Goal: Find specific page/section: Find specific page/section

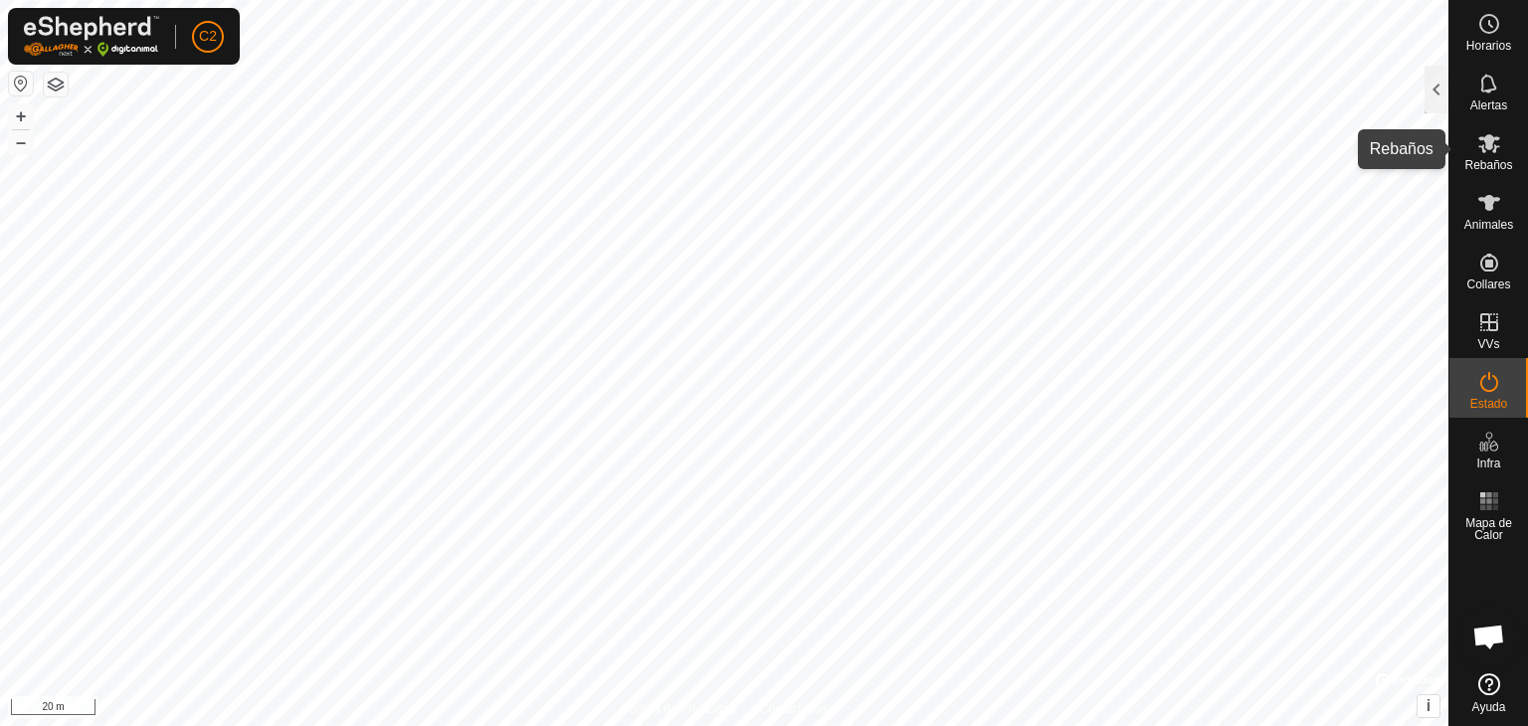
click at [1498, 168] on span "Rebaños" at bounding box center [1489, 165] width 48 height 12
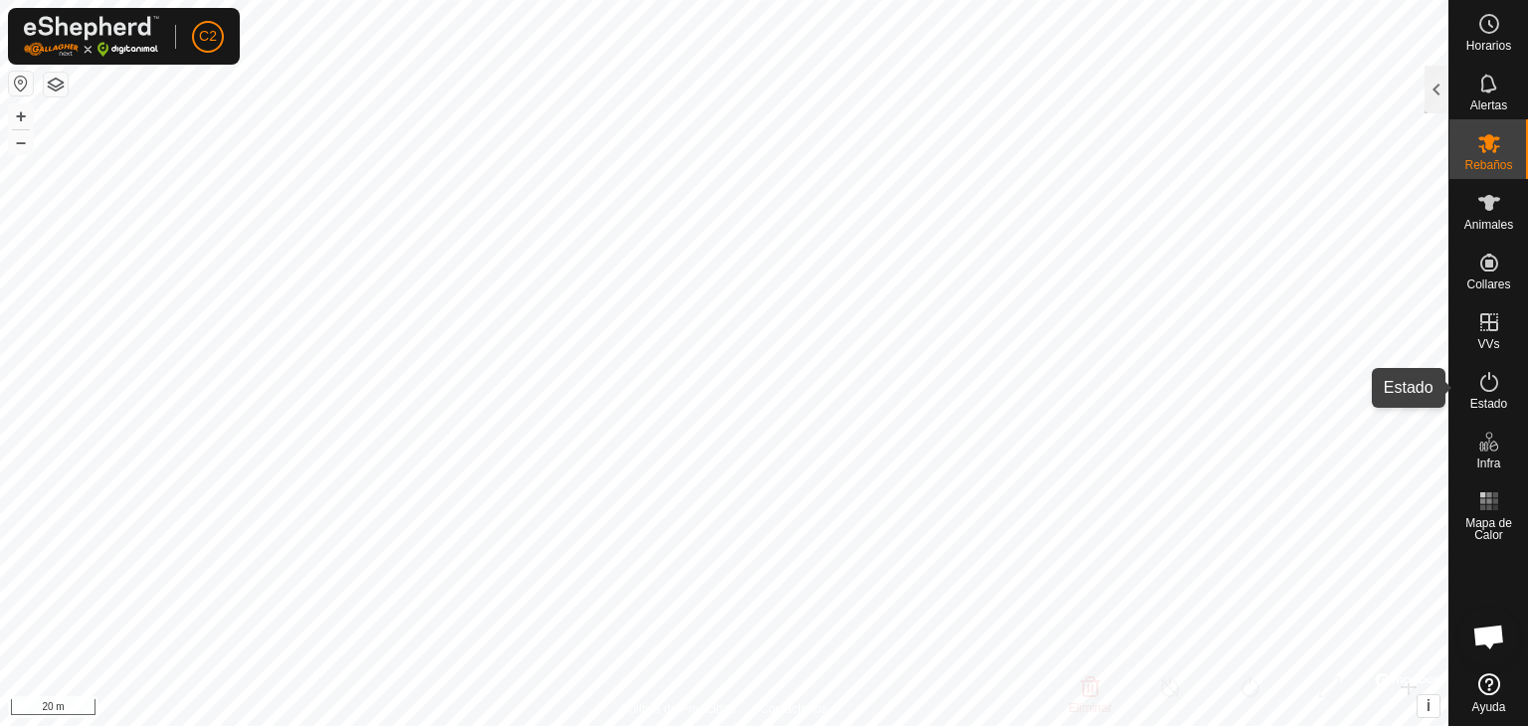
click at [1486, 391] on icon at bounding box center [1490, 382] width 24 height 24
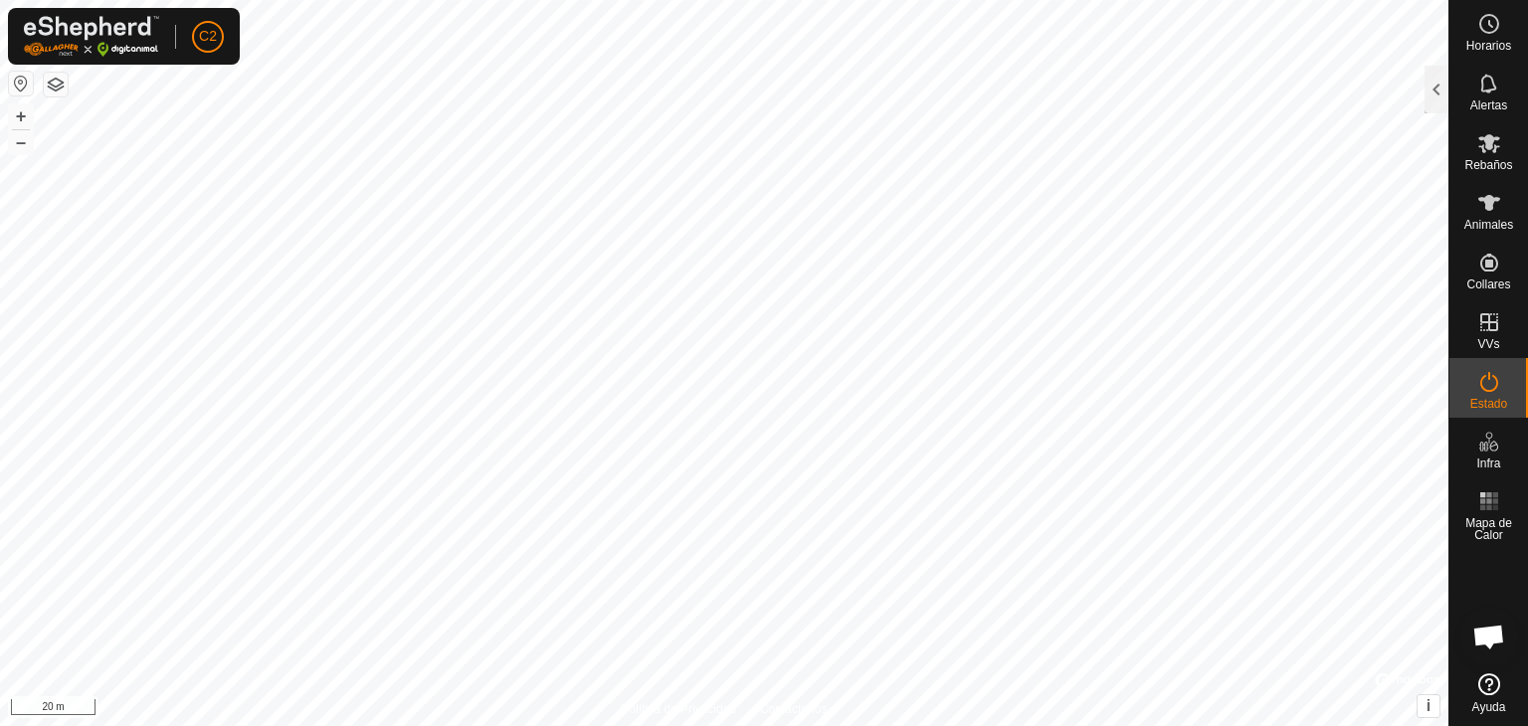
click at [1489, 384] on icon at bounding box center [1490, 382] width 24 height 24
click at [1438, 95] on div at bounding box center [1437, 90] width 24 height 48
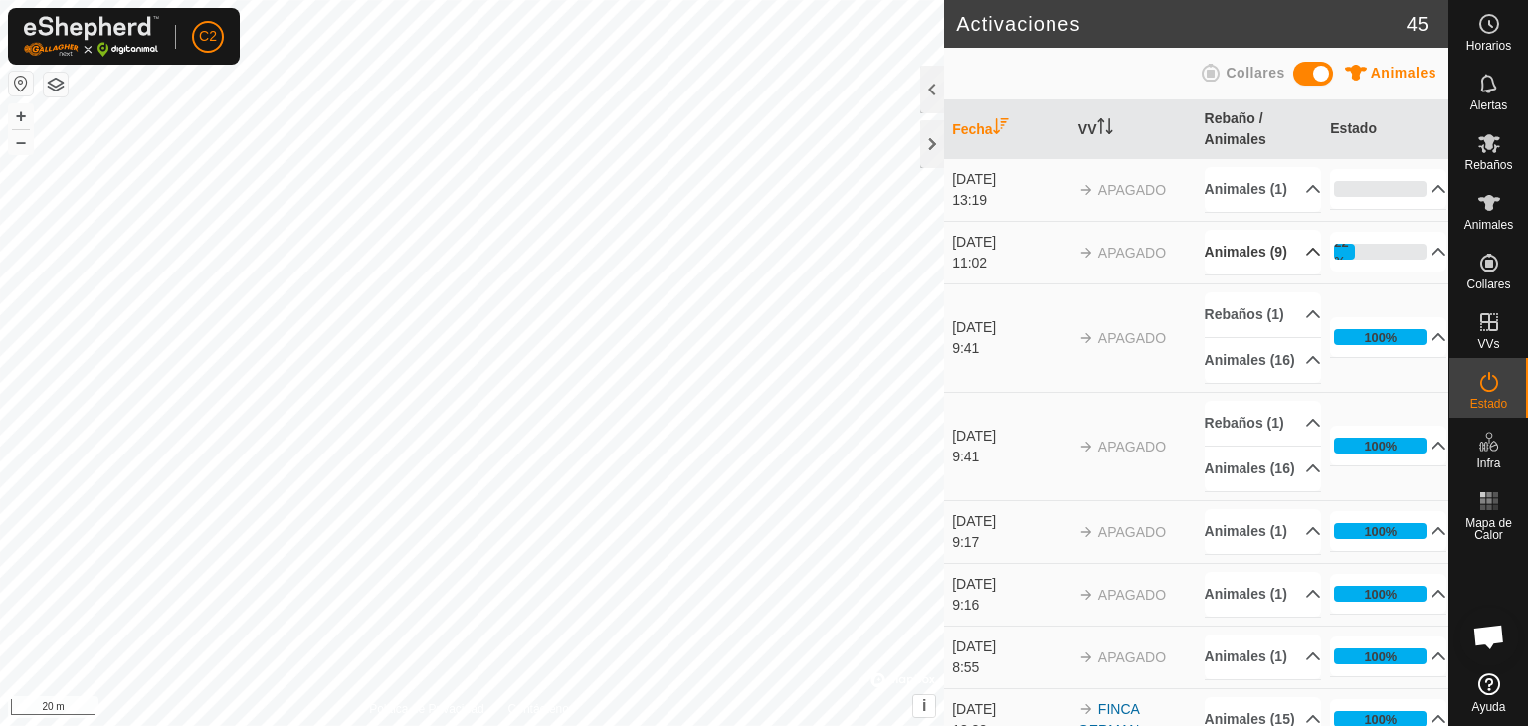
click at [1295, 275] on p-accordion-header "Animales (9)" at bounding box center [1263, 252] width 116 height 45
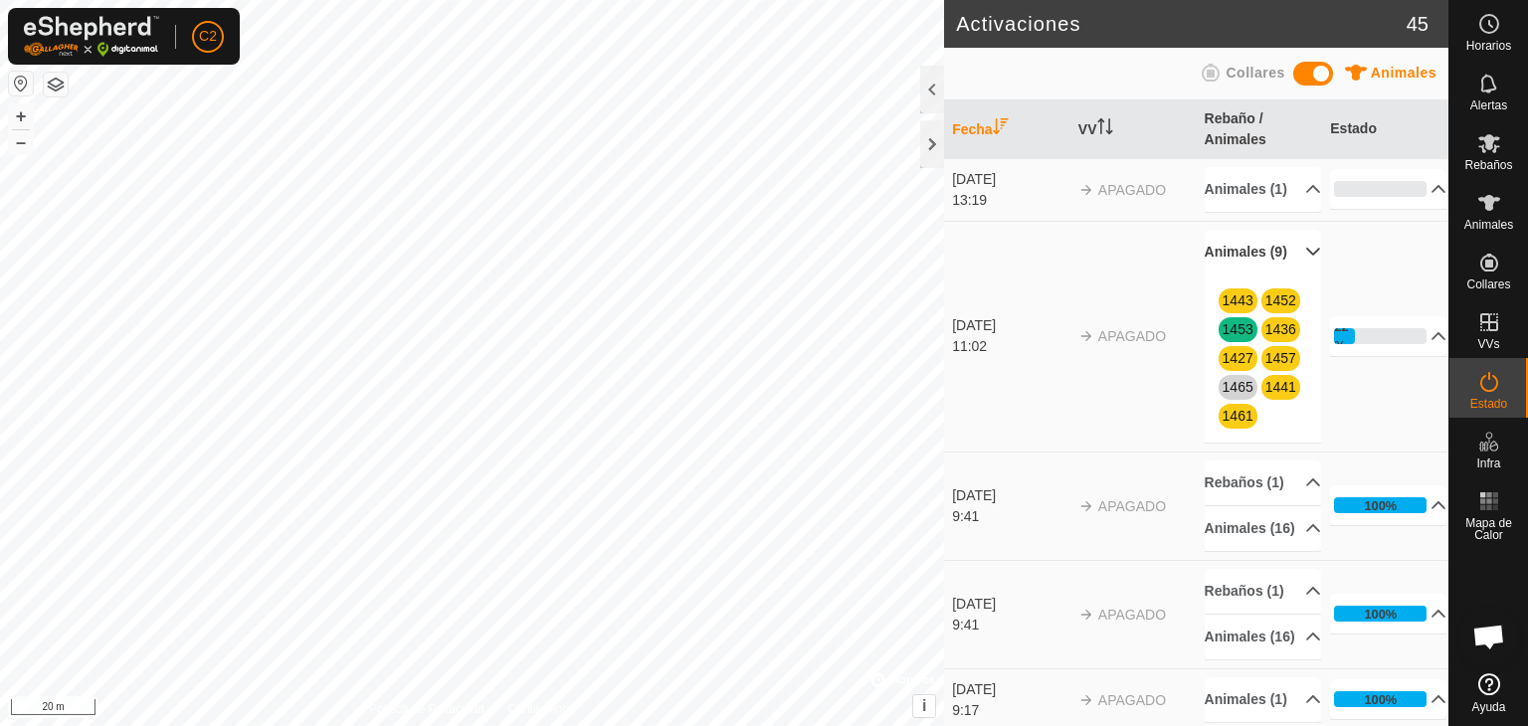
click at [1290, 275] on p-accordion-header "Animales (9)" at bounding box center [1263, 252] width 116 height 45
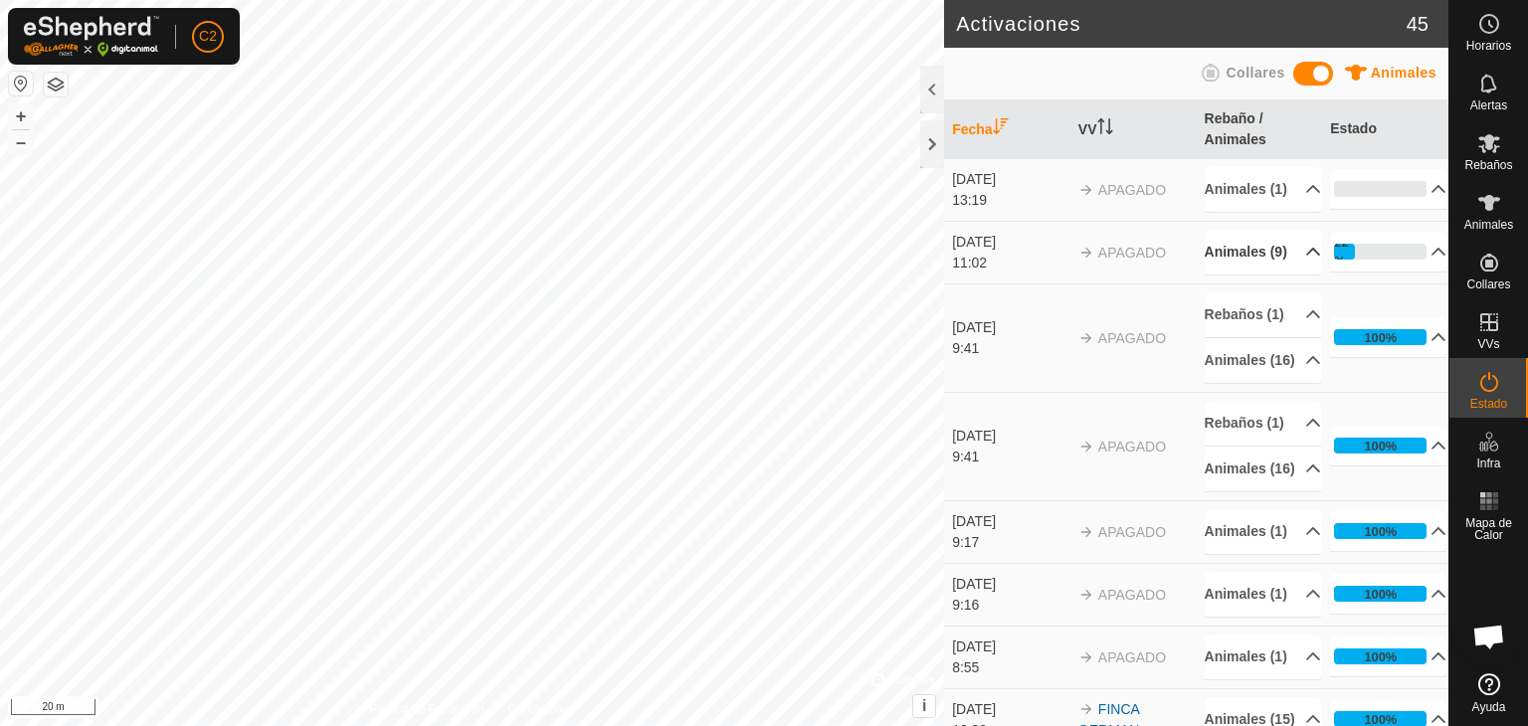
click at [1289, 275] on p-accordion-header "Animales (9)" at bounding box center [1263, 252] width 116 height 45
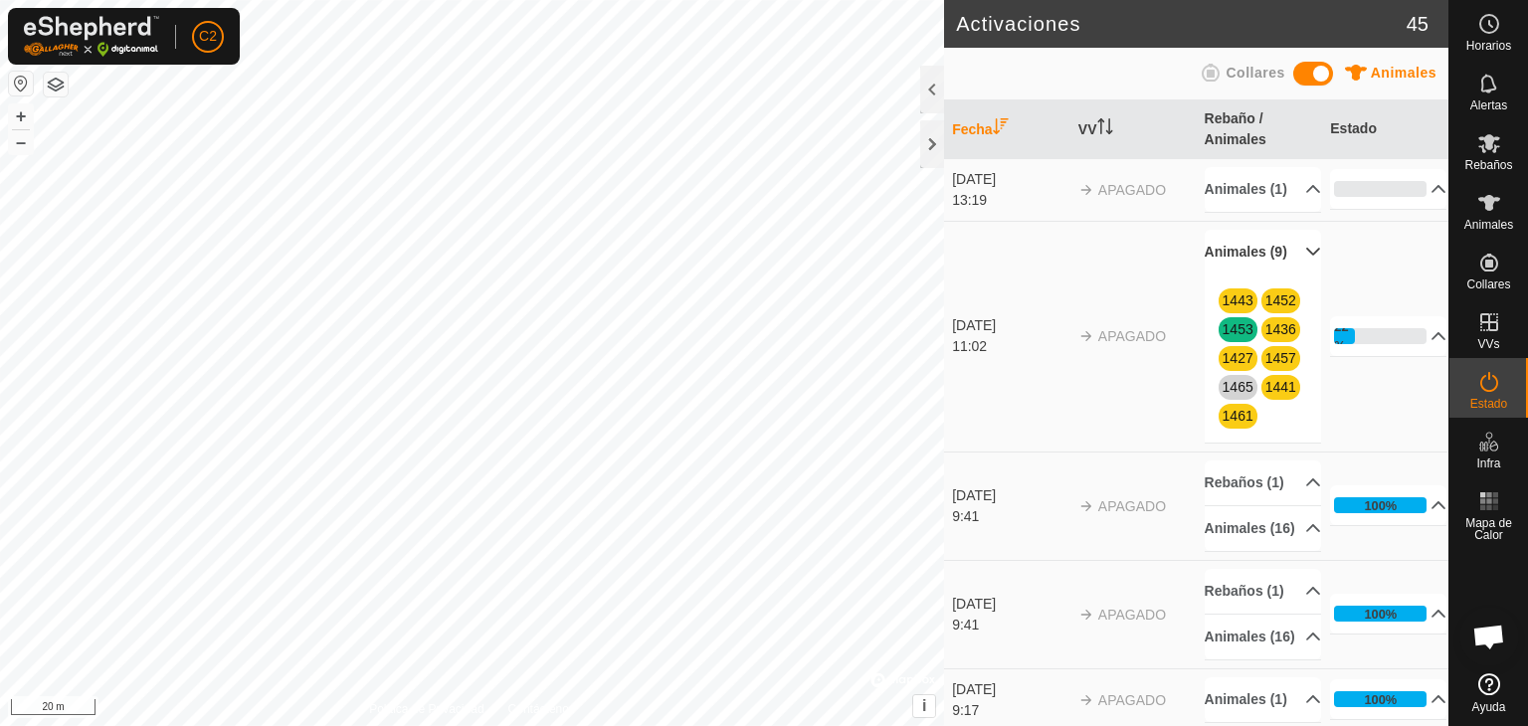
click at [1289, 275] on p-accordion-header "Animales (9)" at bounding box center [1263, 252] width 116 height 45
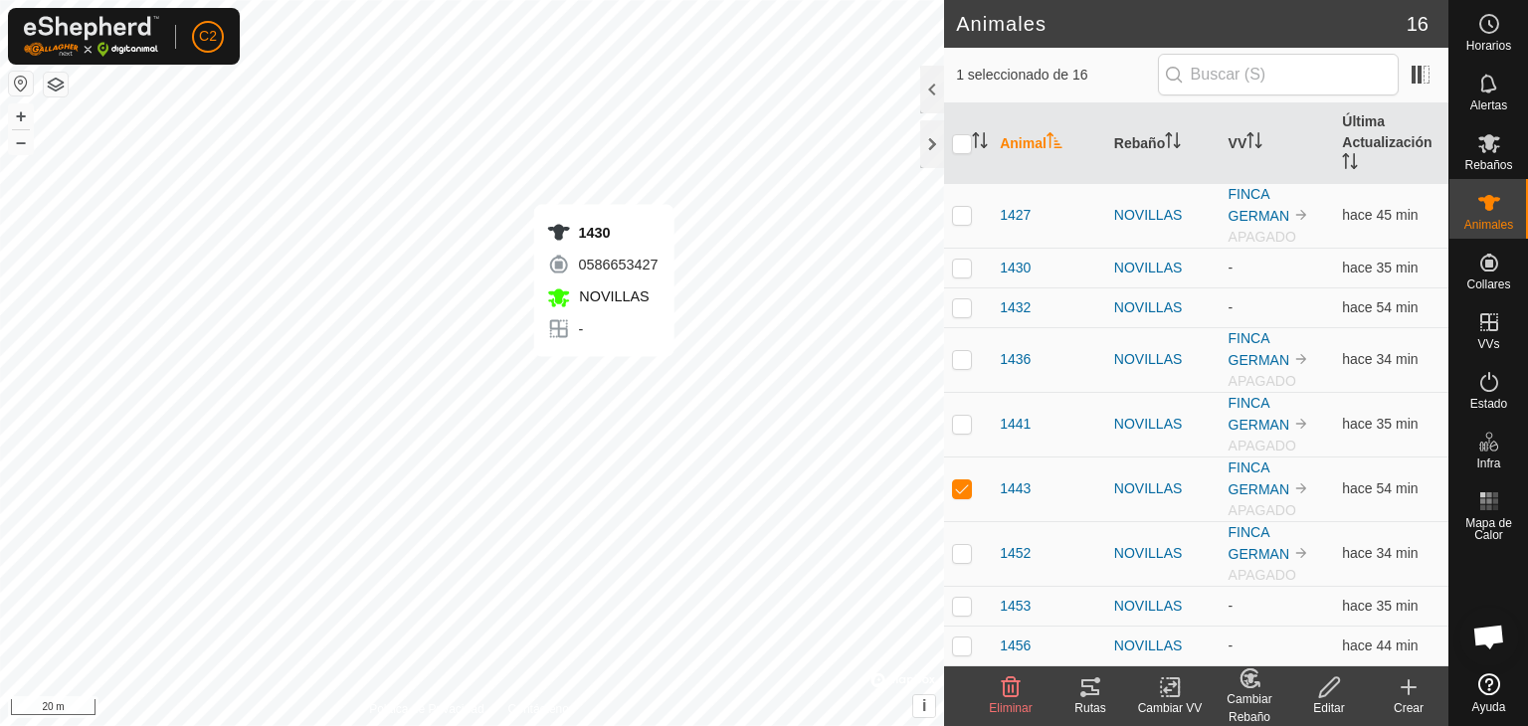
checkbox input "true"
checkbox input "false"
checkbox input "true"
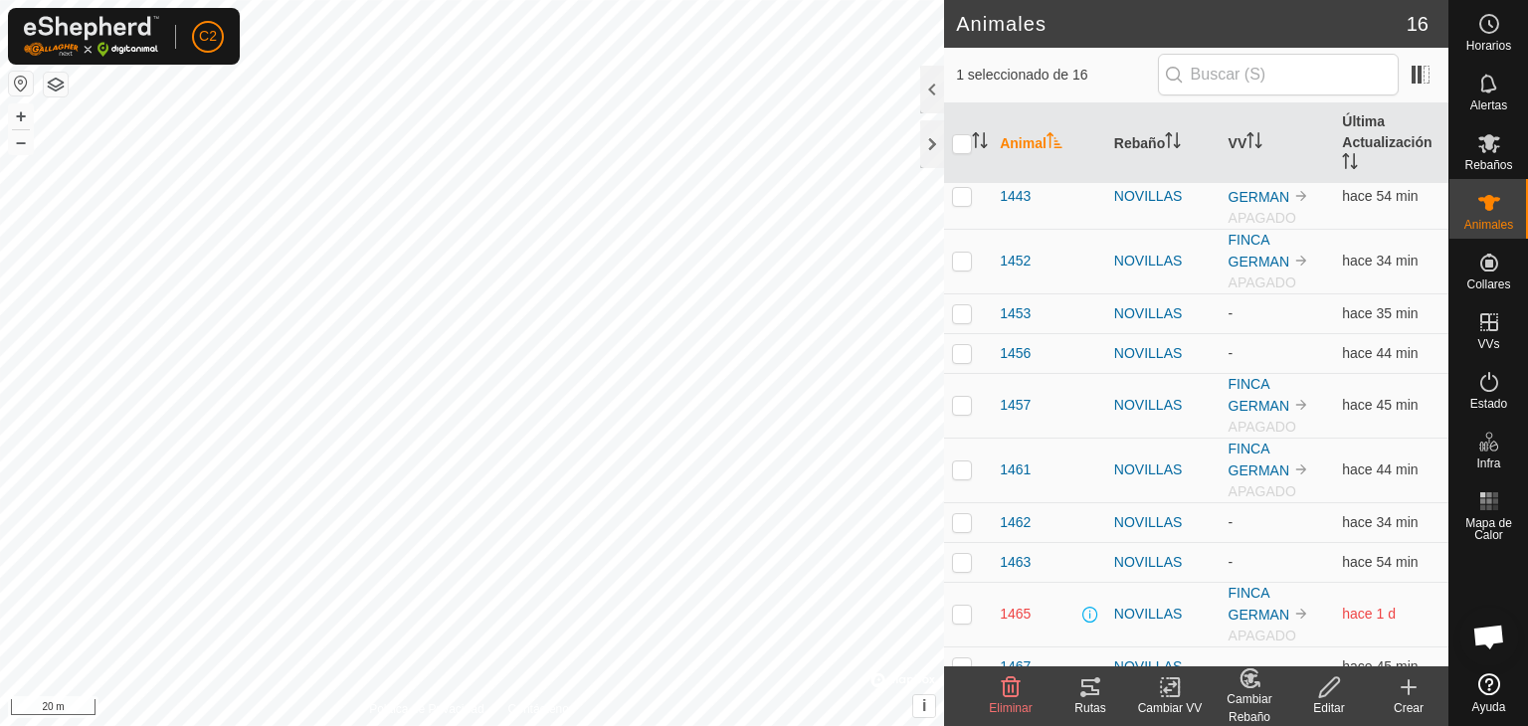
scroll to position [349, 0]
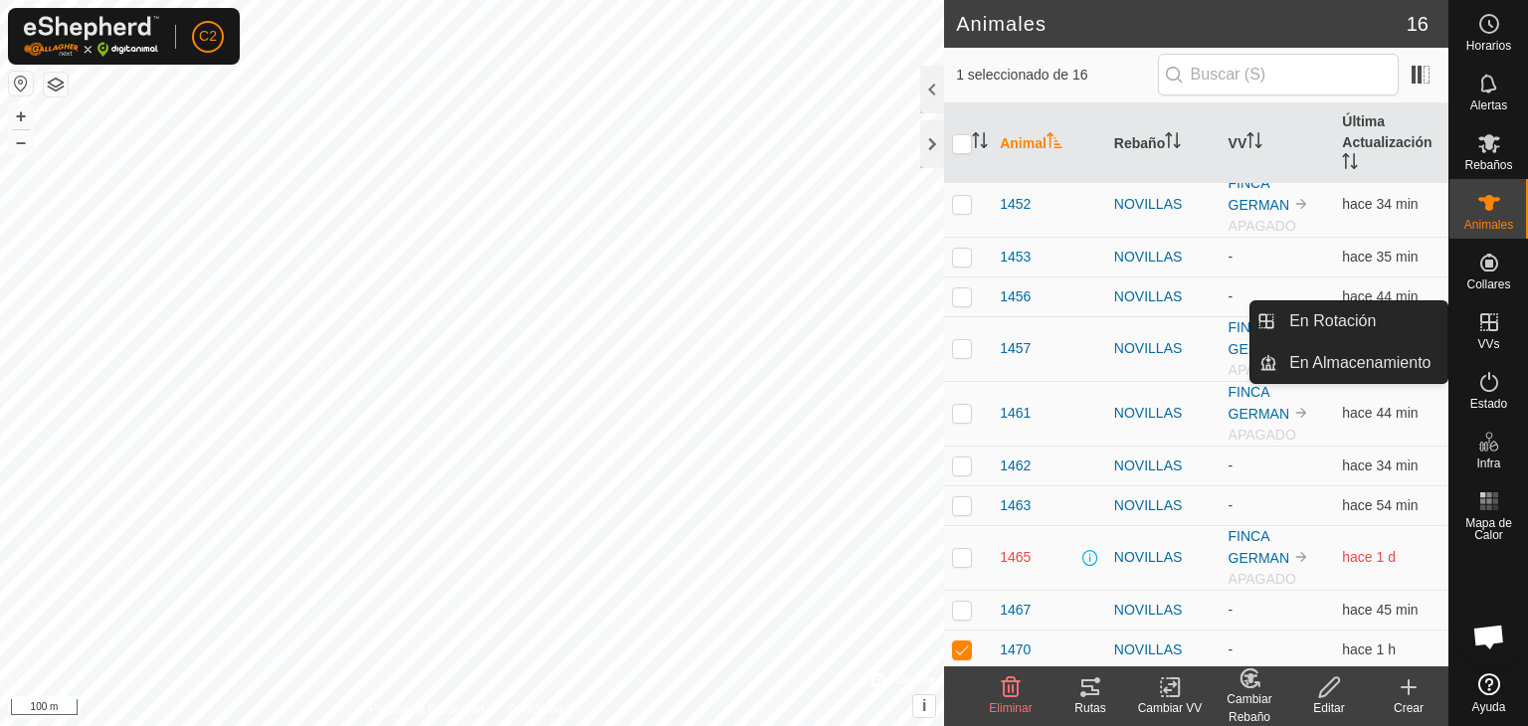
click at [1493, 335] on es-virtualpaddocks-svg-icon at bounding box center [1490, 322] width 36 height 32
click at [1493, 333] on icon at bounding box center [1490, 322] width 24 height 24
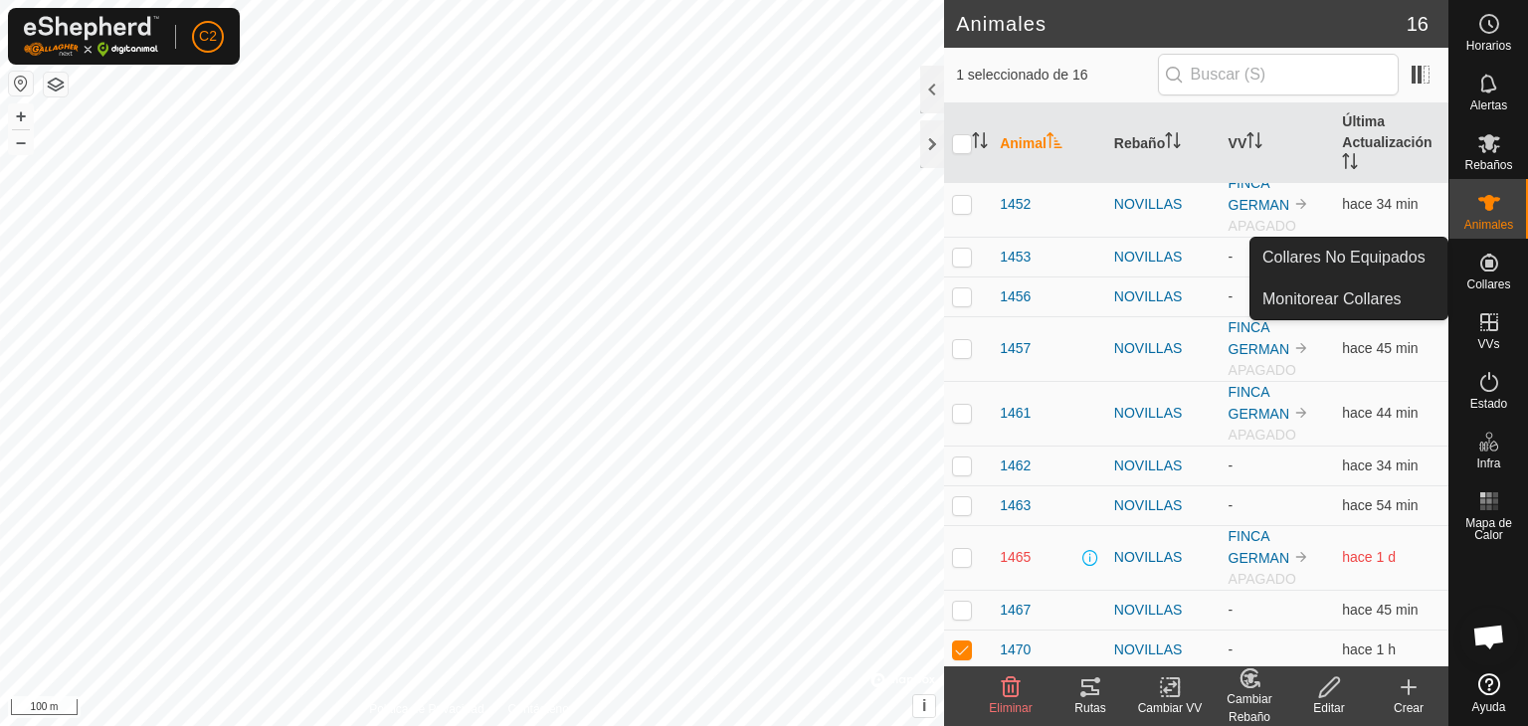
click at [1489, 281] on span "Collares" at bounding box center [1489, 285] width 44 height 12
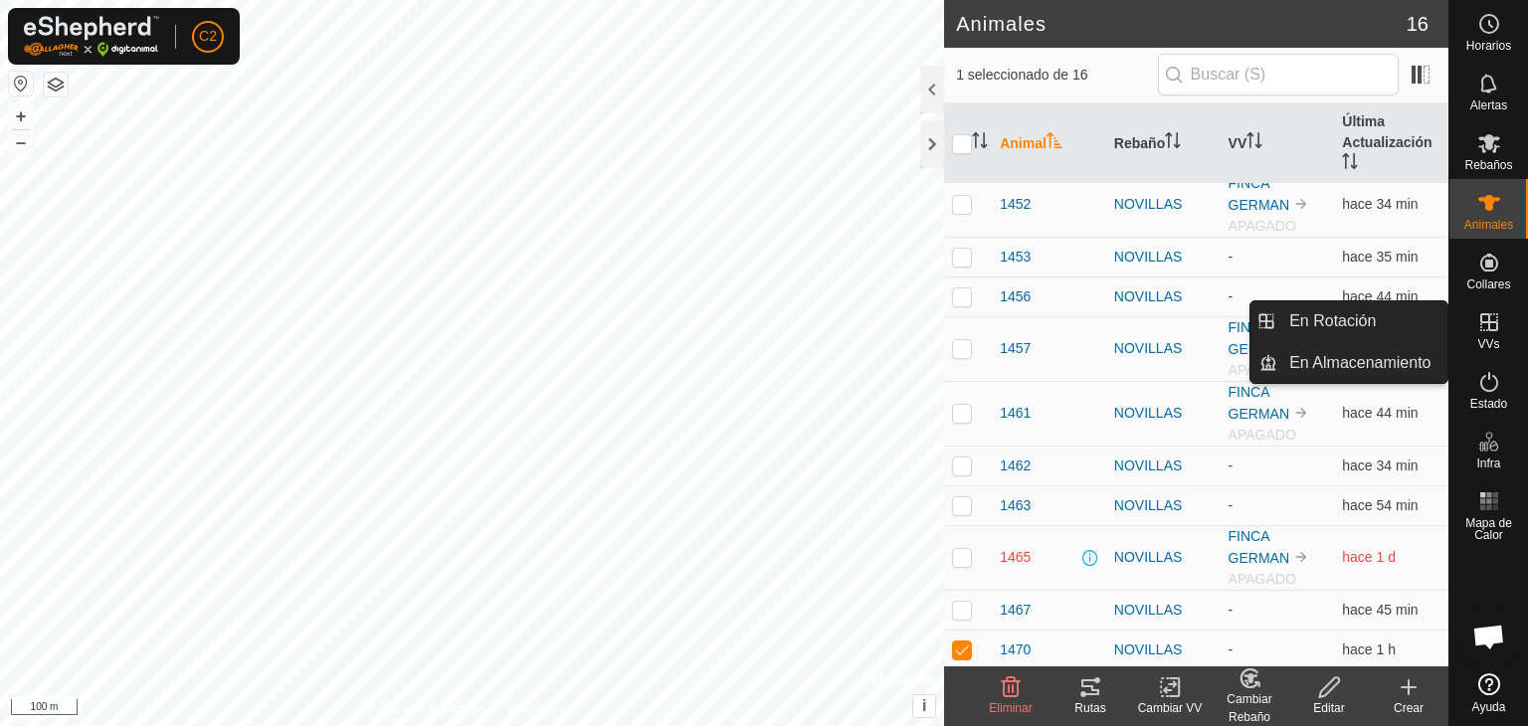
click at [1389, 315] on link "En Rotación" at bounding box center [1363, 321] width 170 height 40
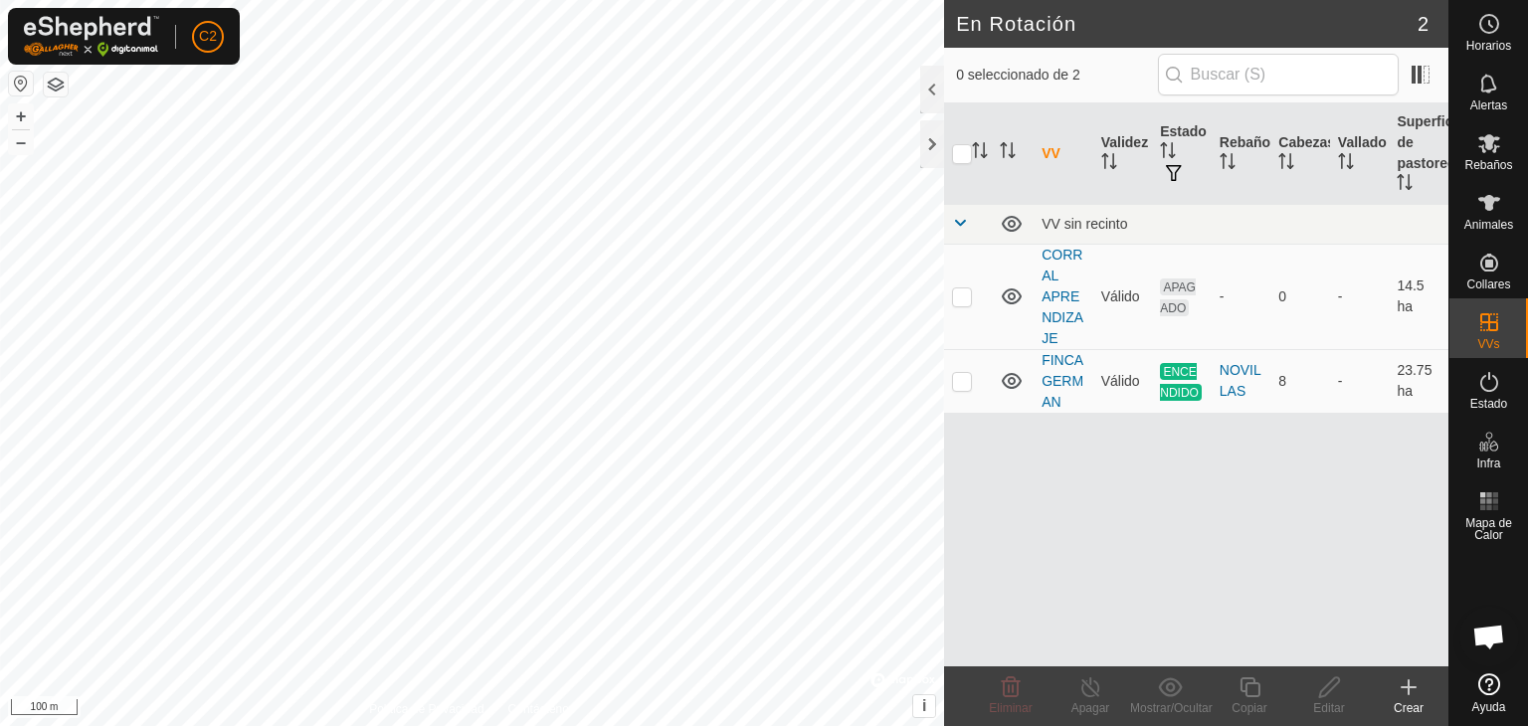
click at [1158, 511] on div "VV Validez Estado Rebaño Cabezas Vallado Superficie de pastoreo VV sin recinto …" at bounding box center [1196, 384] width 504 height 563
click at [1064, 374] on link "FINCA GERMAN" at bounding box center [1063, 381] width 42 height 58
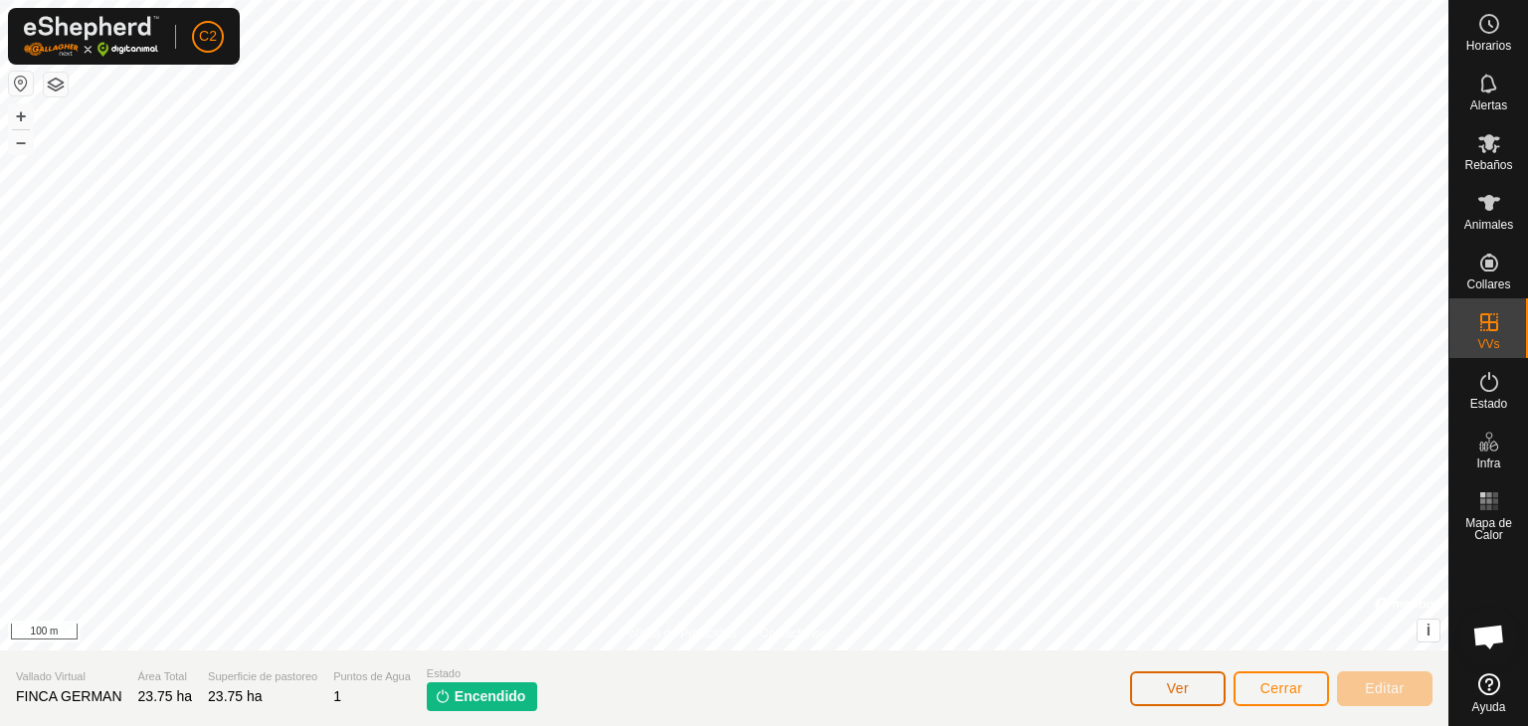
click at [1166, 693] on button "Ver" at bounding box center [1178, 689] width 96 height 35
click at [1491, 204] on icon at bounding box center [1490, 203] width 22 height 16
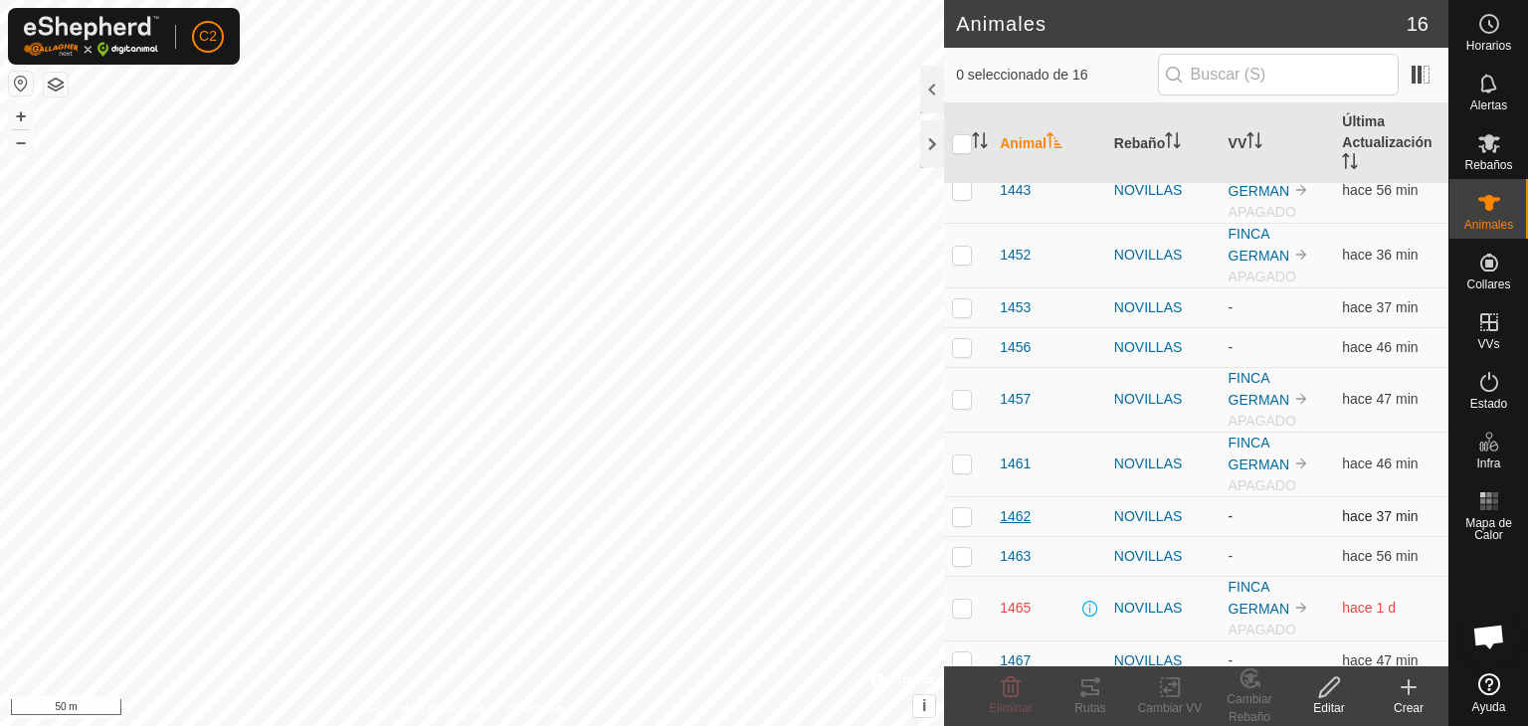
scroll to position [349, 0]
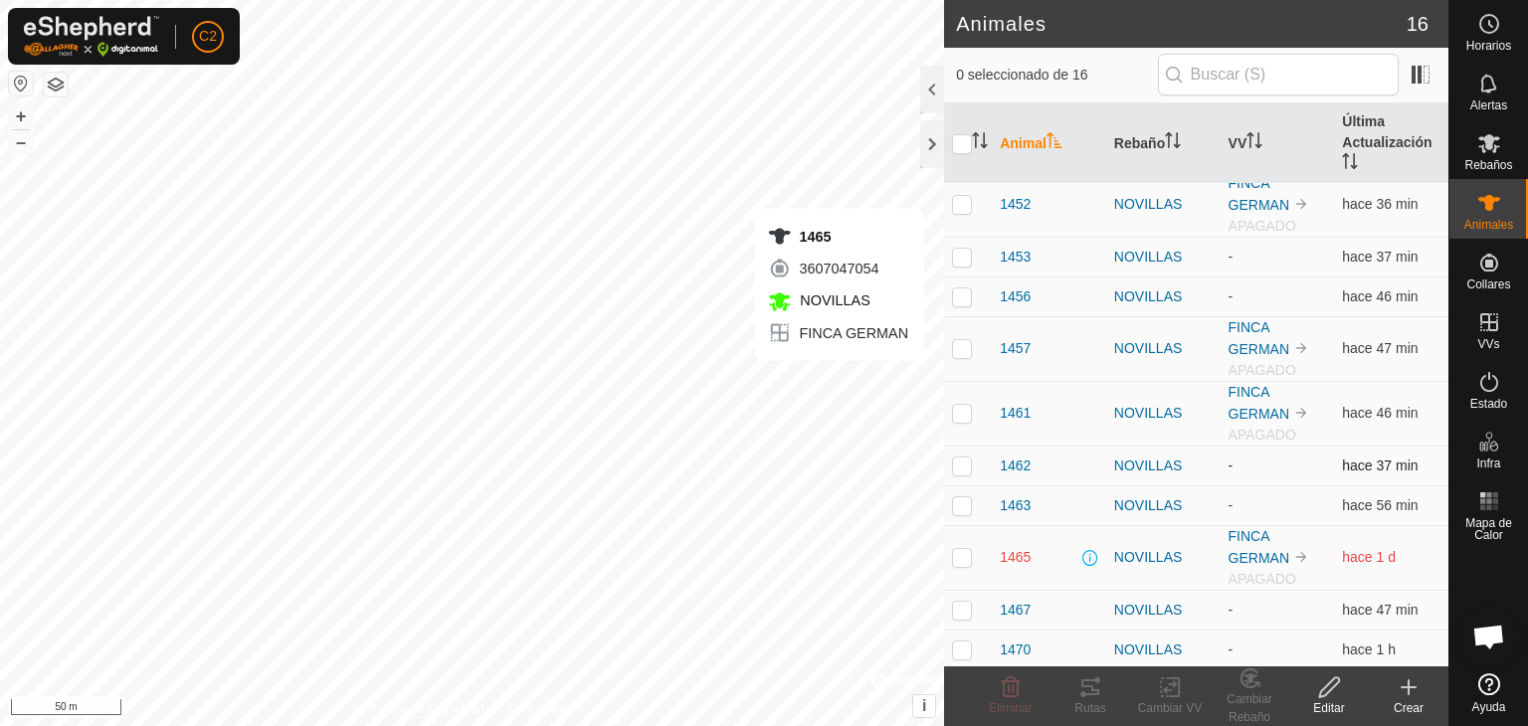
checkbox input "true"
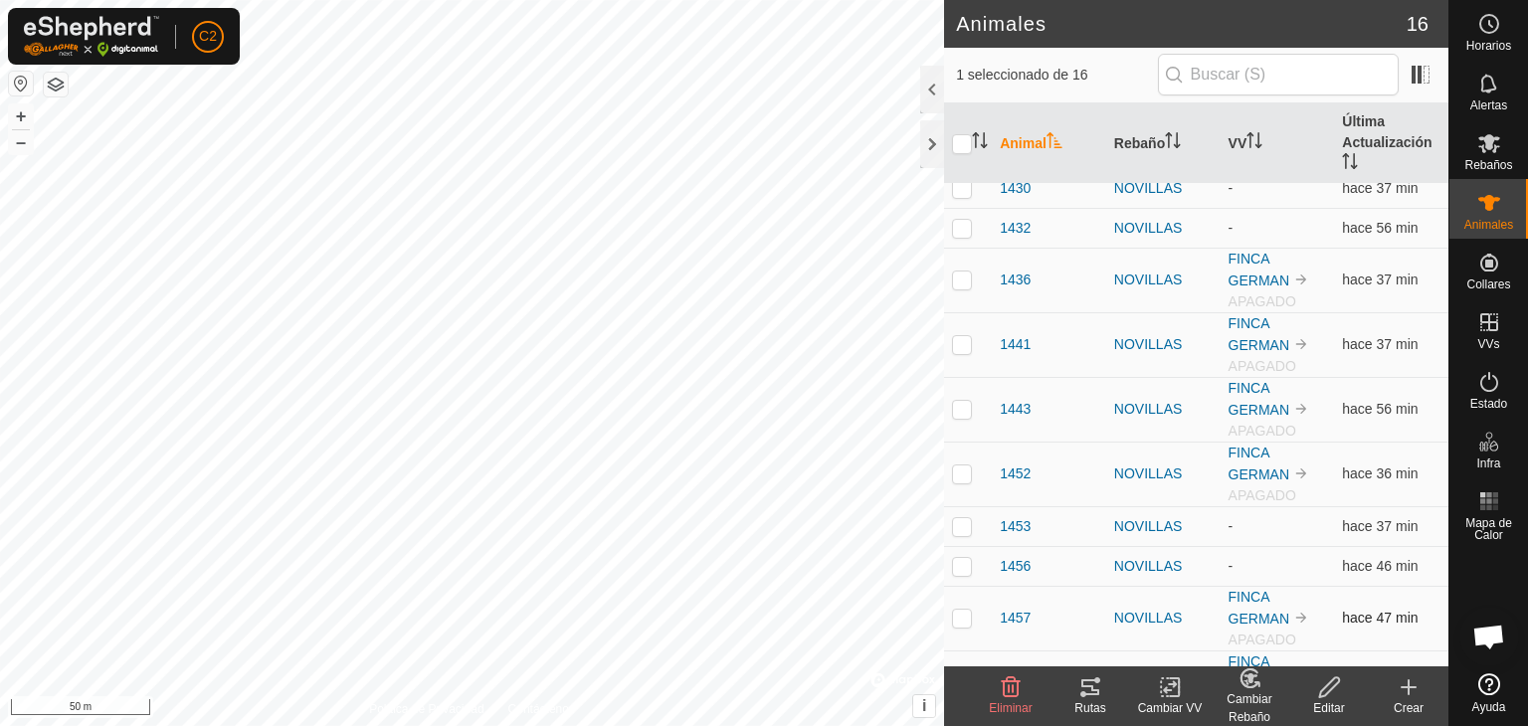
scroll to position [0, 0]
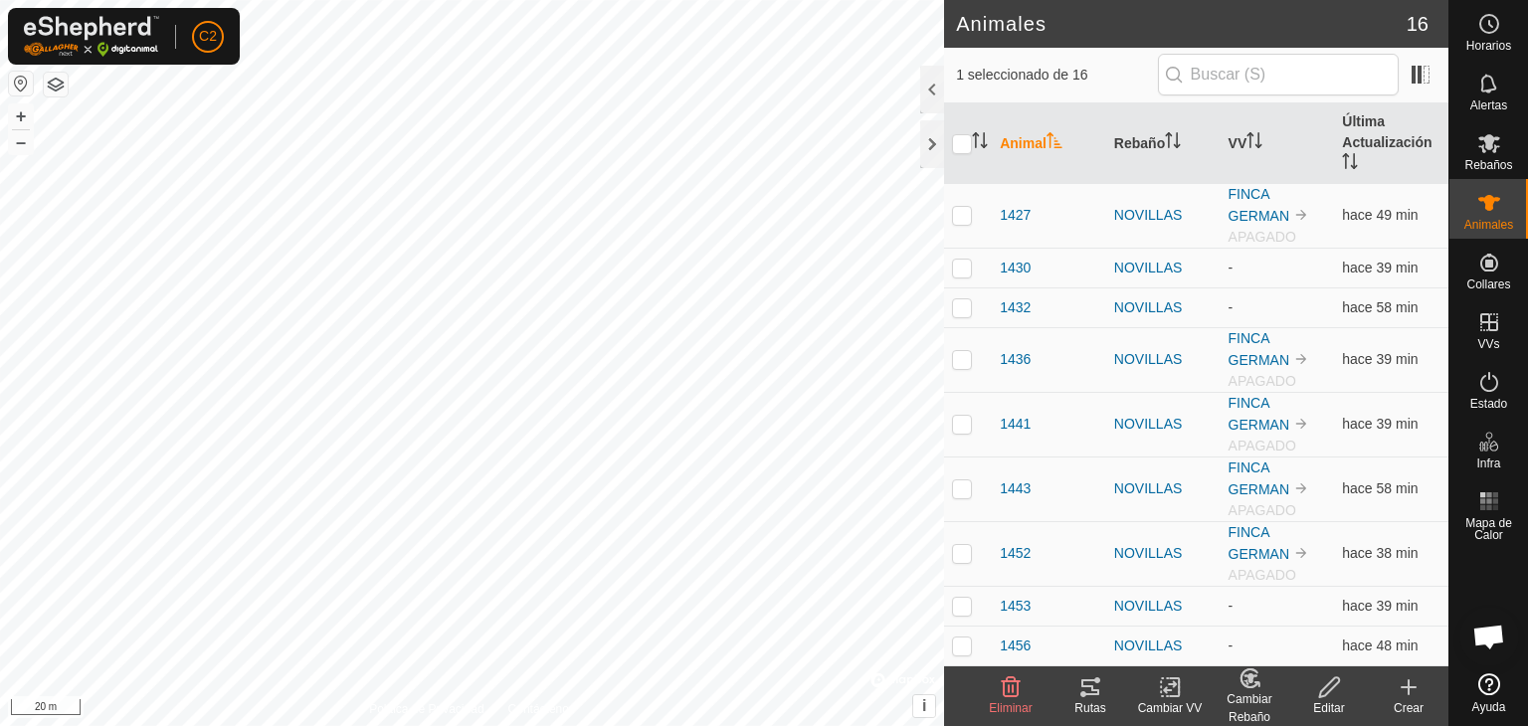
click at [57, 85] on button "button" at bounding box center [56, 85] width 24 height 24
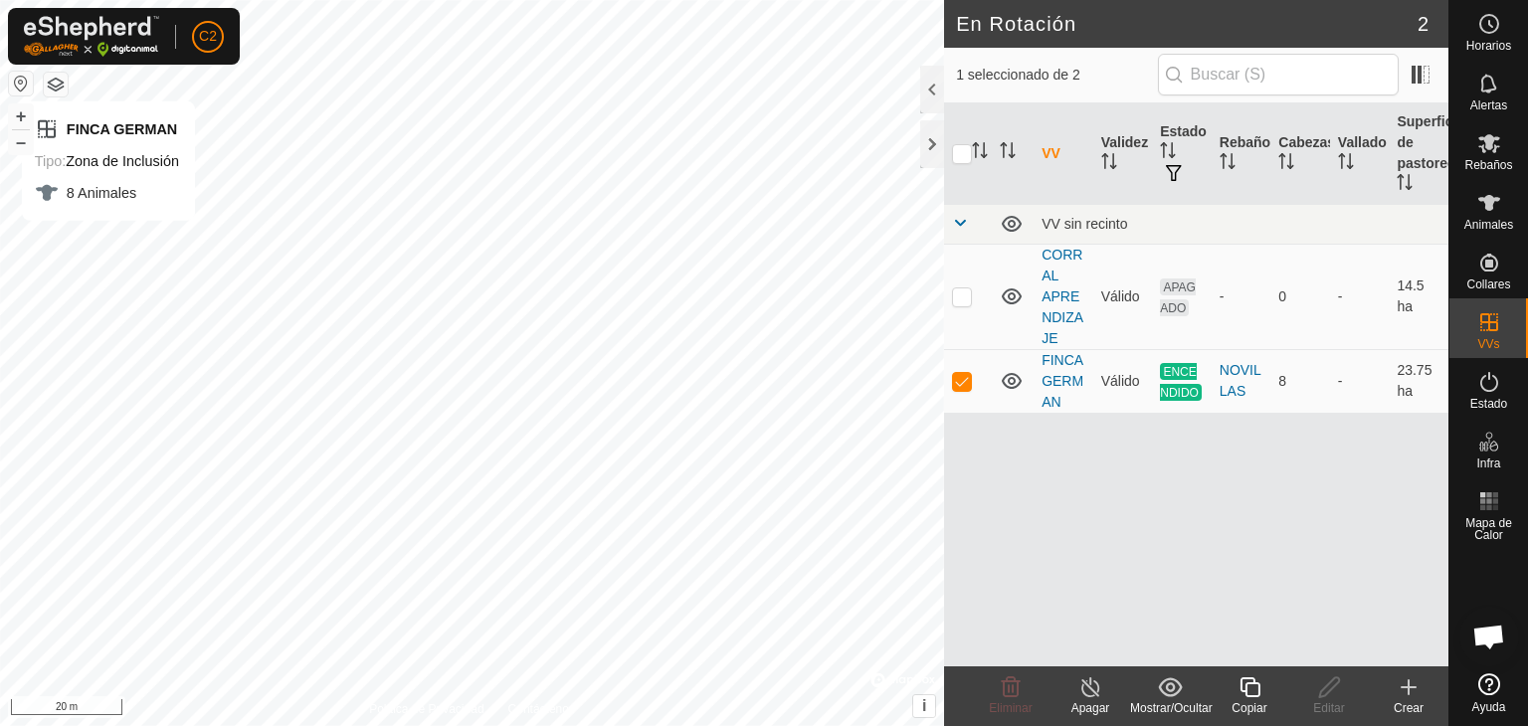
click at [55, 86] on button "button" at bounding box center [56, 85] width 24 height 24
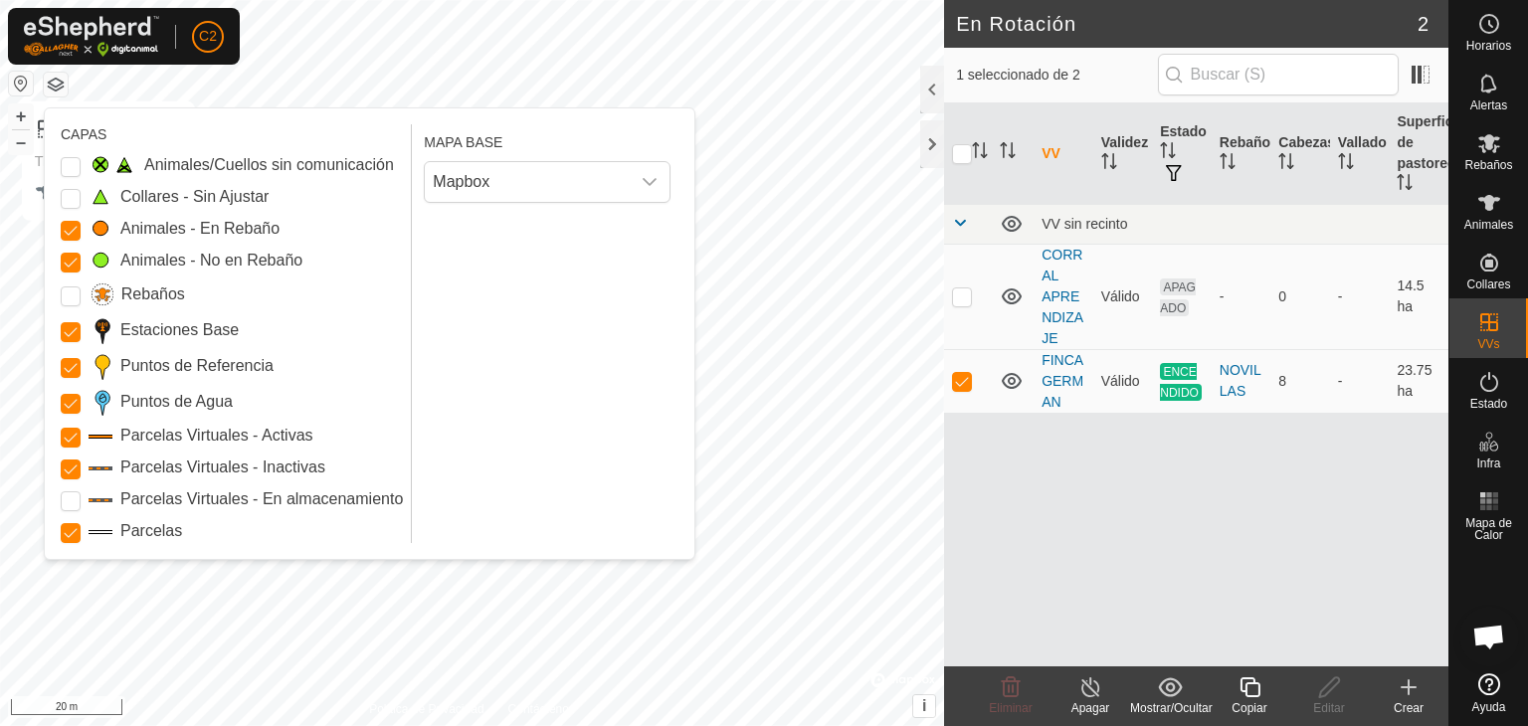
click at [55, 86] on button "button" at bounding box center [56, 85] width 24 height 24
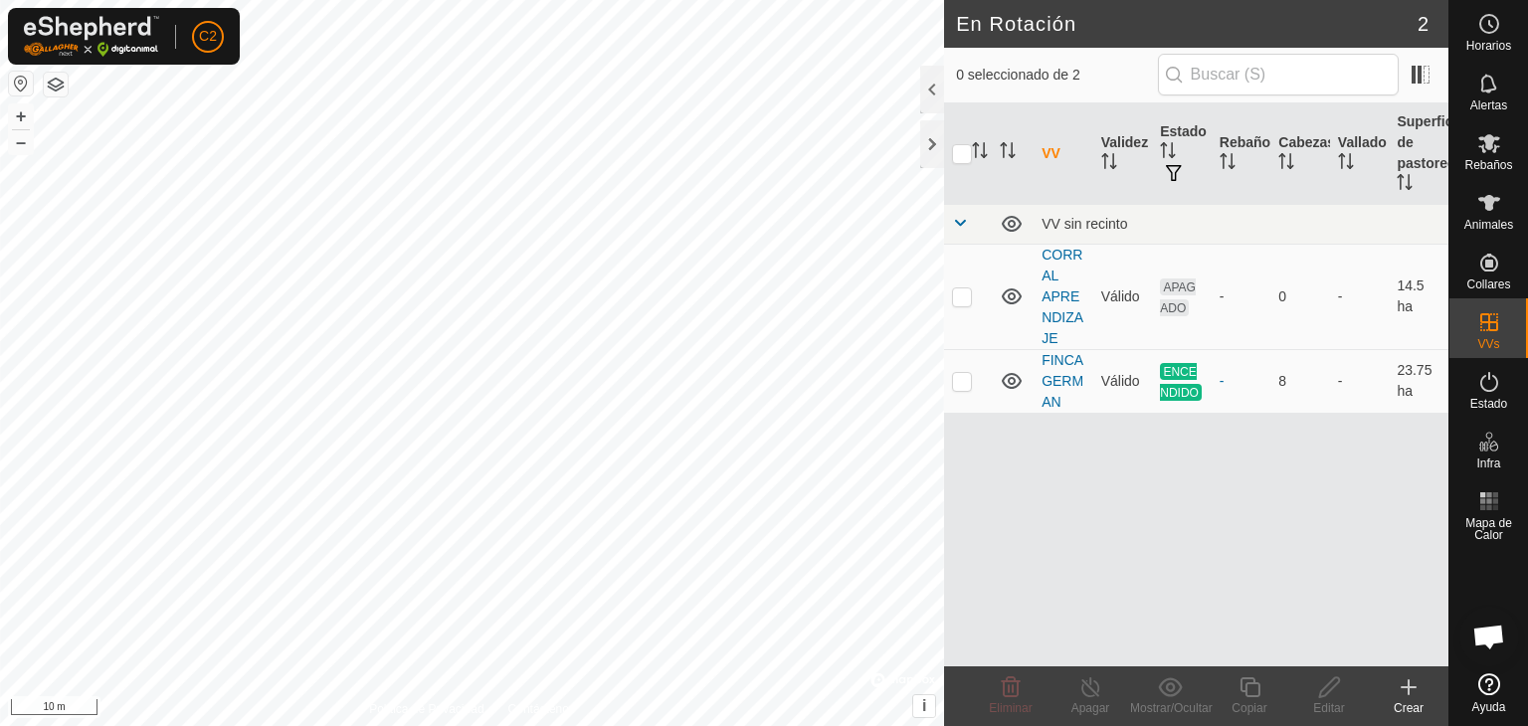
click at [968, 441] on div "En Rotación 2 0 seleccionado de 2 VV Validez Estado Rebaño Cabezas Vallado Supe…" at bounding box center [724, 363] width 1449 height 726
click at [57, 89] on button "button" at bounding box center [56, 85] width 24 height 24
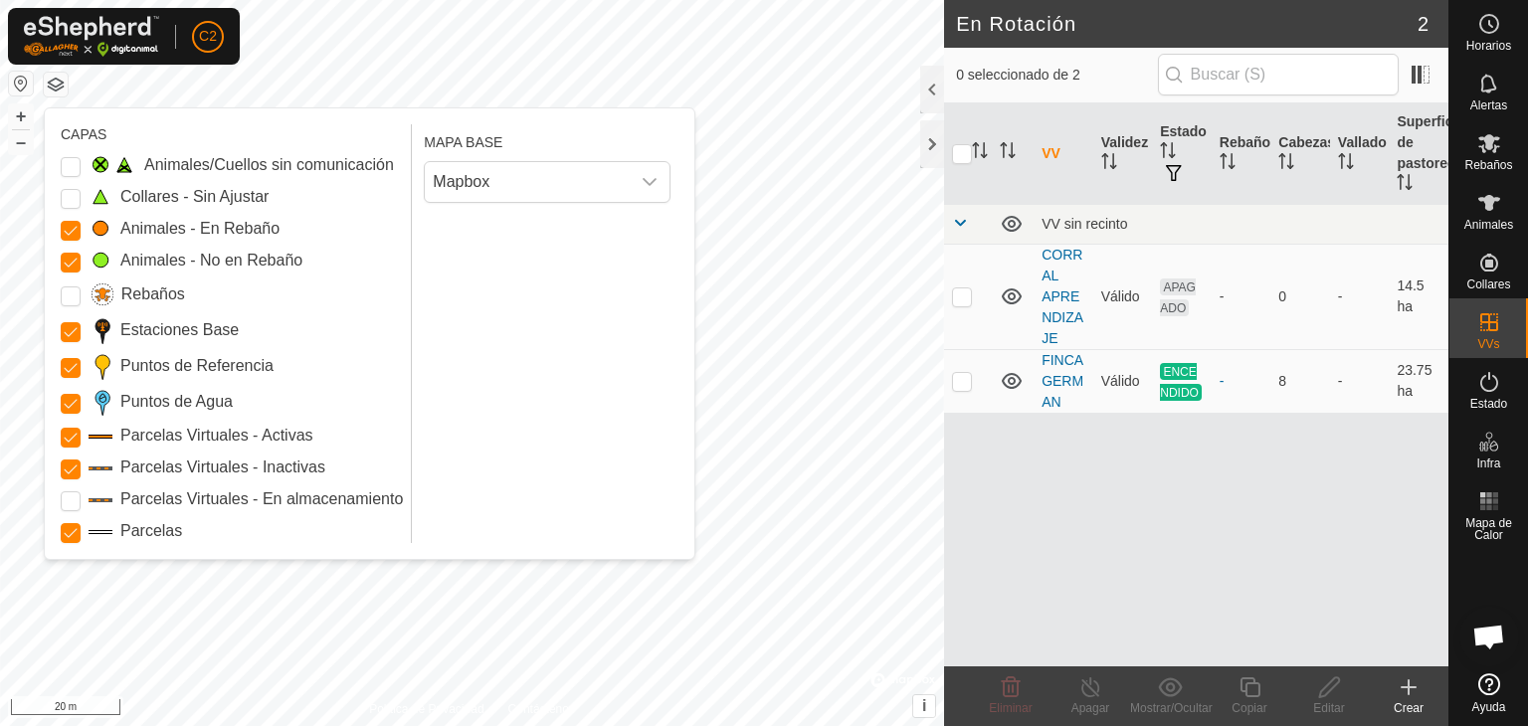
click at [57, 89] on button "button" at bounding box center [56, 85] width 24 height 24
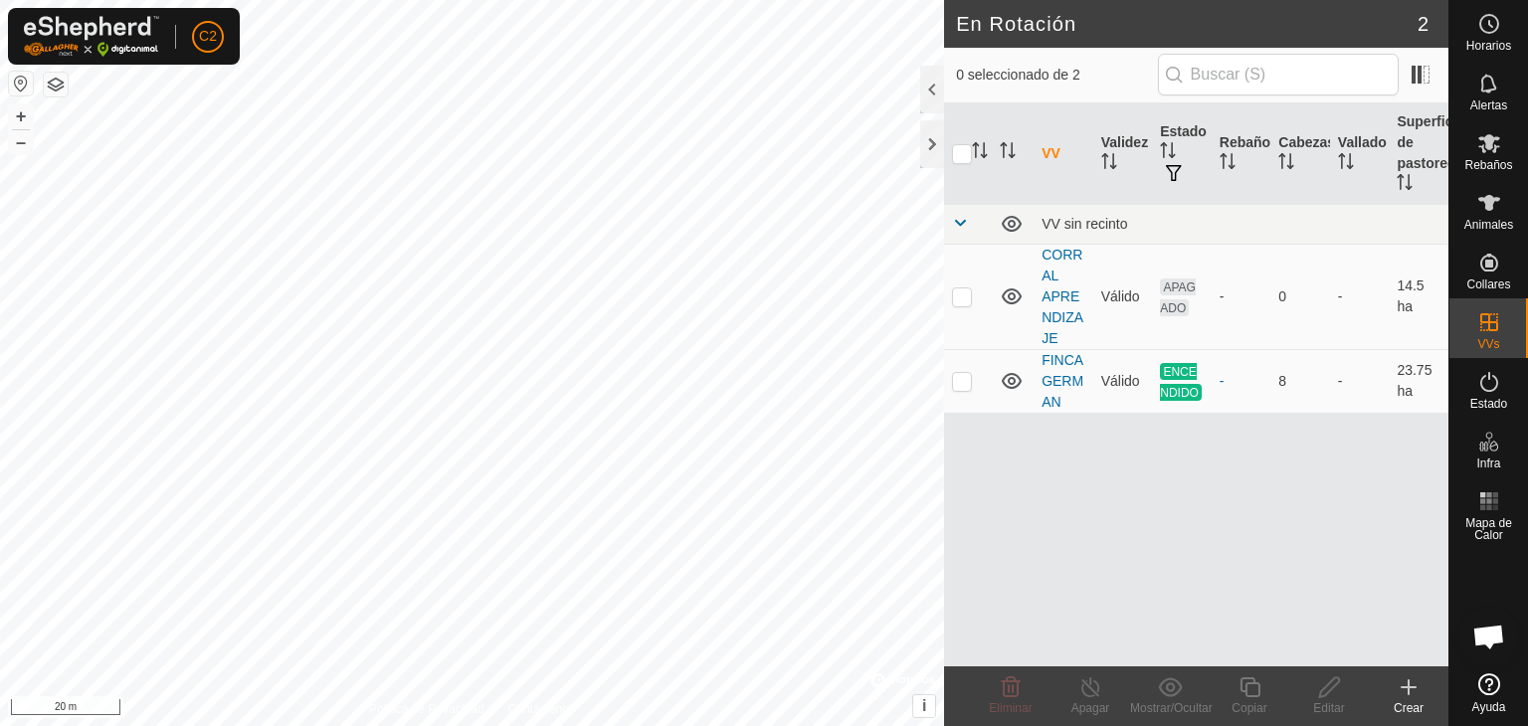
click at [57, 89] on button "button" at bounding box center [56, 85] width 24 height 24
